Goal: Task Accomplishment & Management: Manage account settings

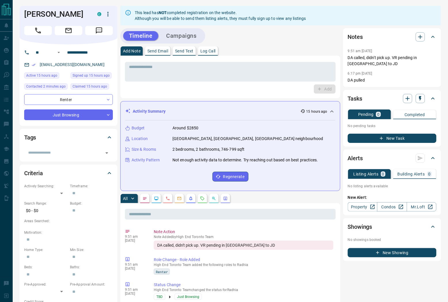
click at [105, 64] on div "ria.rameez30@gmail.com" at bounding box center [68, 65] width 89 height 10
copy link "ria.rameez30@gmail.com"
click at [107, 16] on icon "button" at bounding box center [108, 14] width 7 height 7
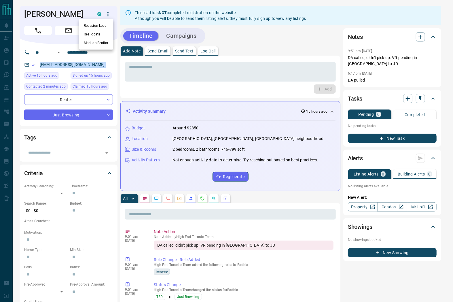
click at [93, 27] on li "Reassign Lead" at bounding box center [96, 25] width 34 height 9
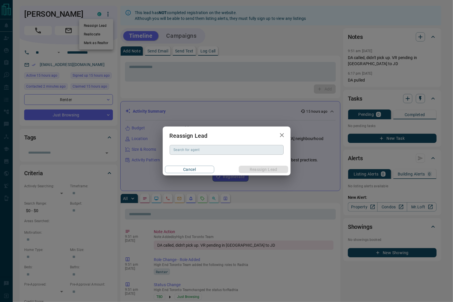
click at [231, 153] on input "Search for agent" at bounding box center [226, 150] width 110 height 6
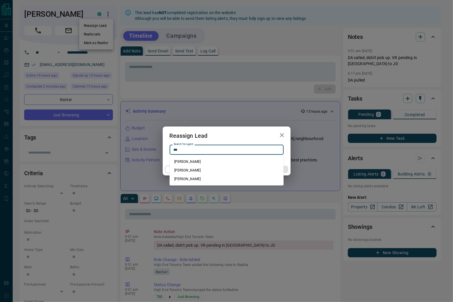
click at [194, 168] on li "Jason Do" at bounding box center [227, 170] width 114 height 9
type input "********"
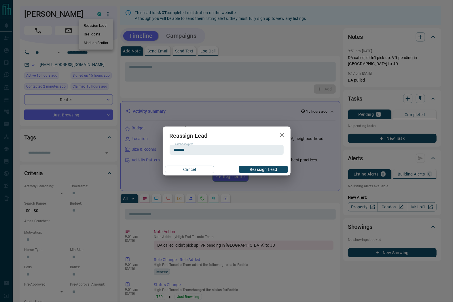
click at [246, 165] on div "Cancel Reassign Lead" at bounding box center [227, 169] width 128 height 12
click at [247, 169] on button "Reassign Lead" at bounding box center [263, 169] width 49 height 7
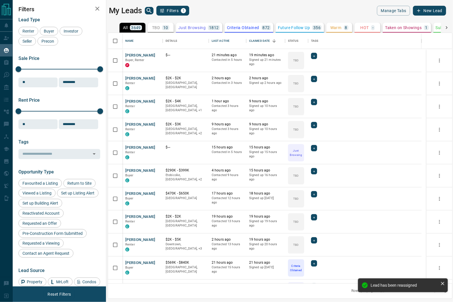
scroll to position [245, 339]
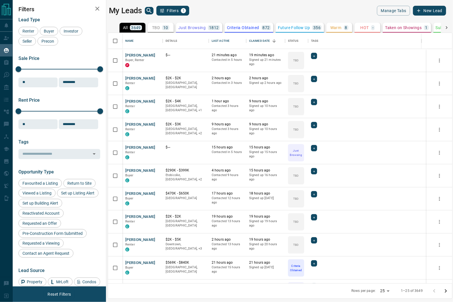
scroll to position [245, 339]
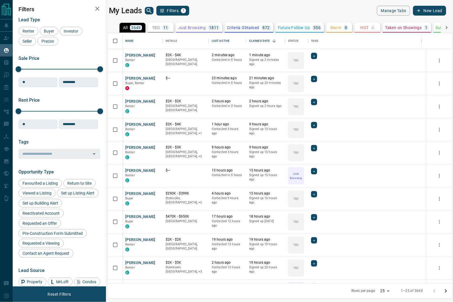
click at [156, 26] on p "TBD" at bounding box center [156, 28] width 8 height 4
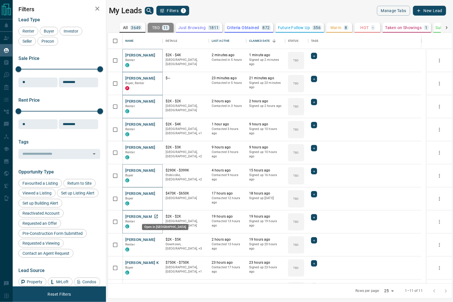
drag, startPoint x: 157, startPoint y: 215, endPoint x: 162, endPoint y: 223, distance: 8.7
